Goal: Transaction & Acquisition: Purchase product/service

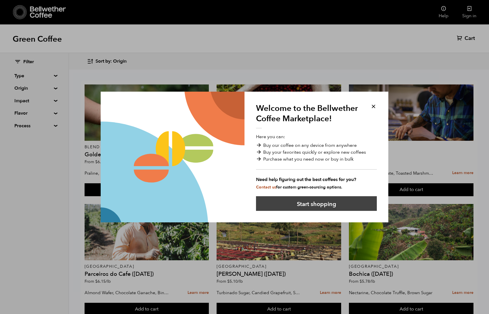
click at [339, 202] on button "Start shopping" at bounding box center [316, 203] width 121 height 15
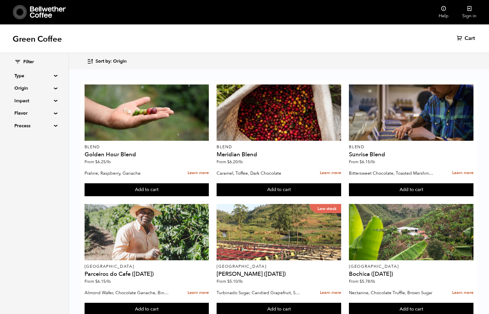
scroll to position [220, 0]
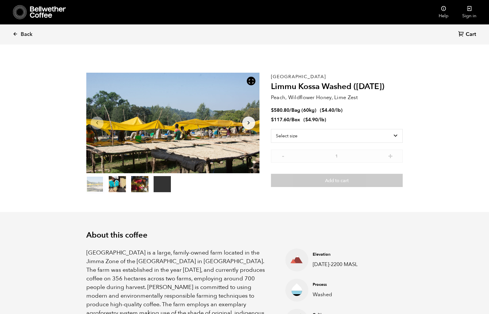
scroll to position [250, 306]
click at [243, 126] on button "Arrow Right" at bounding box center [248, 122] width 13 height 13
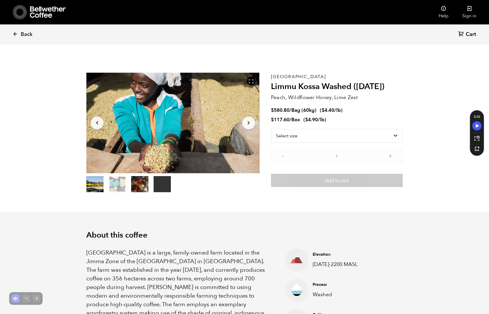
click at [248, 126] on icon "Arrow Right" at bounding box center [248, 123] width 7 height 7
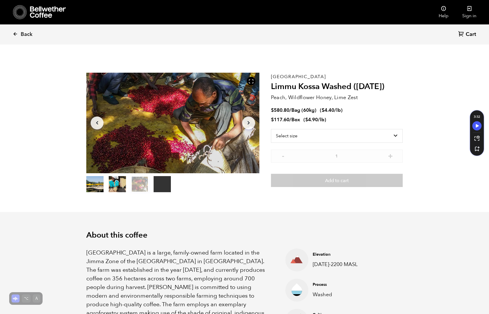
click at [248, 125] on icon "Arrow Right" at bounding box center [248, 123] width 7 height 7
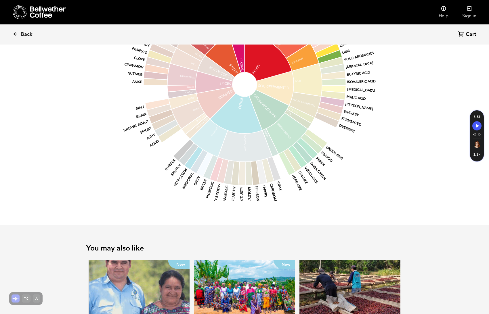
scroll to position [533, 0]
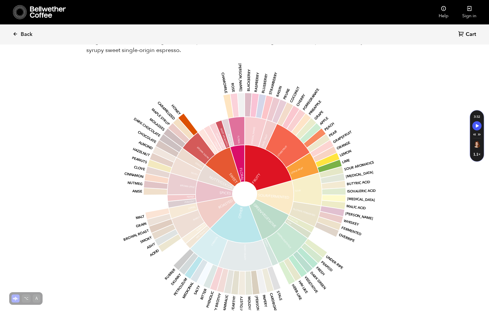
click at [229, 160] on icon at bounding box center [223, 167] width 36 height 40
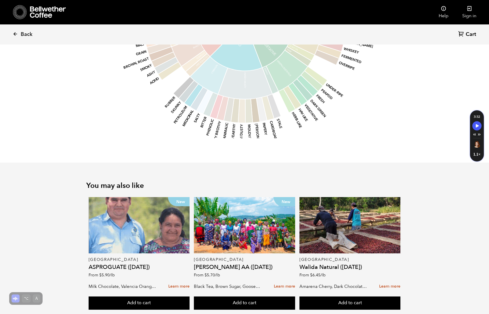
scroll to position [714, 0]
